Goal: Transaction & Acquisition: Purchase product/service

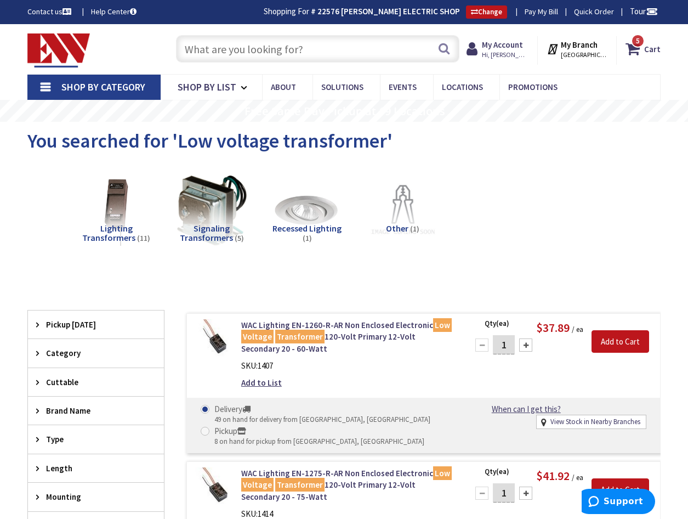
click at [229, 52] on input "text" at bounding box center [317, 48] width 283 height 27
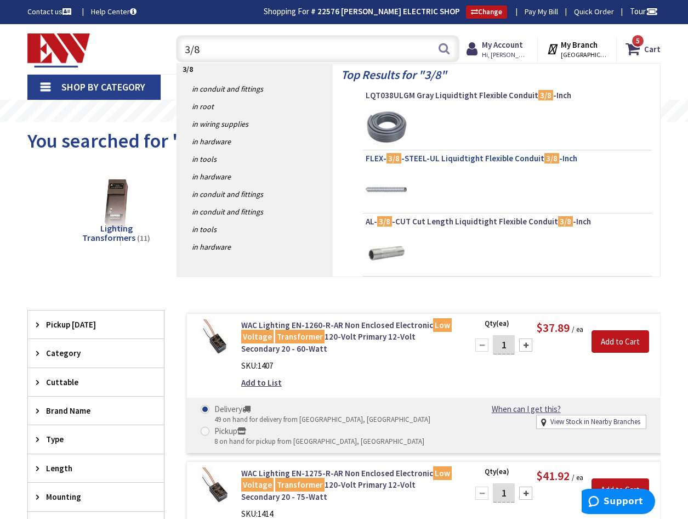
type input "3/8"
click at [428, 157] on span "FLEX- 3/8 -STEEL-UL Liquidtight Flexible Conduit 3/8 -Inch" at bounding box center [507, 158] width 283 height 11
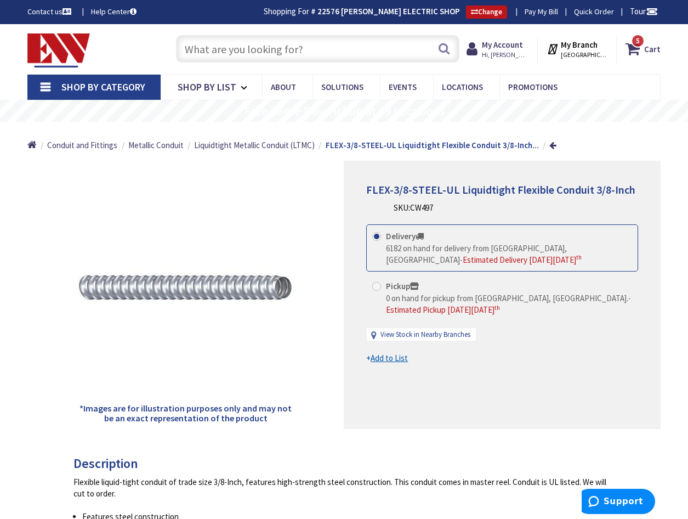
click at [215, 49] on input "text" at bounding box center [317, 48] width 283 height 27
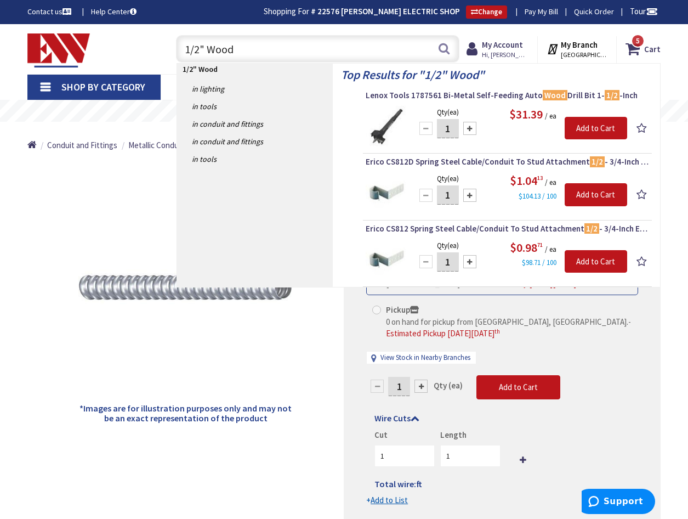
drag, startPoint x: 243, startPoint y: 48, endPoint x: 155, endPoint y: 47, distance: 88.3
click at [155, 47] on div "Toggle Nav 1/2" Wood 1/2" Wood Search 5 5 5 items Cart My Cart 5" at bounding box center [344, 49] width 650 height 37
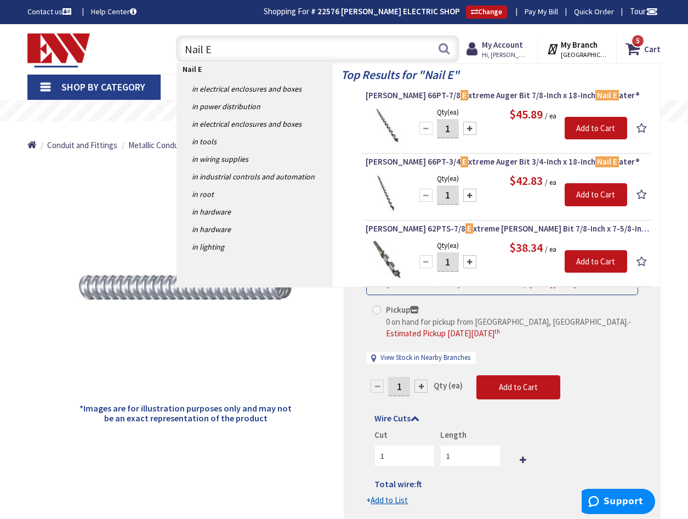
drag, startPoint x: 220, startPoint y: 49, endPoint x: 168, endPoint y: 49, distance: 52.1
click at [168, 49] on div "Nail E Nail E Search 5" at bounding box center [314, 48] width 305 height 35
type input "Auger"
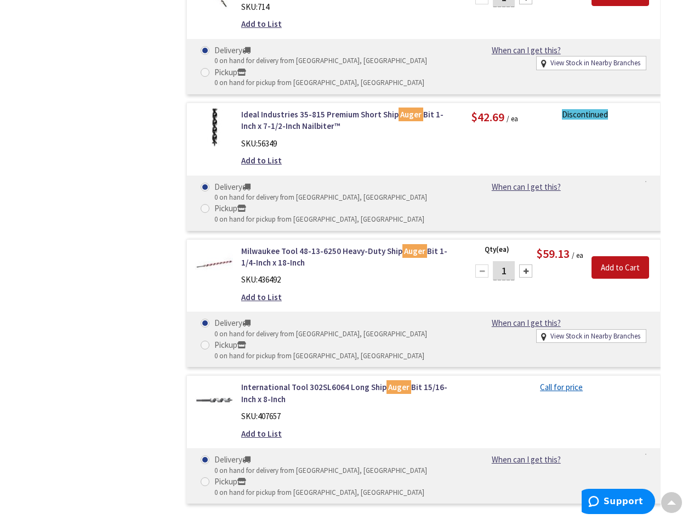
scroll to position [2524, 0]
